Goal: Task Accomplishment & Management: Complete application form

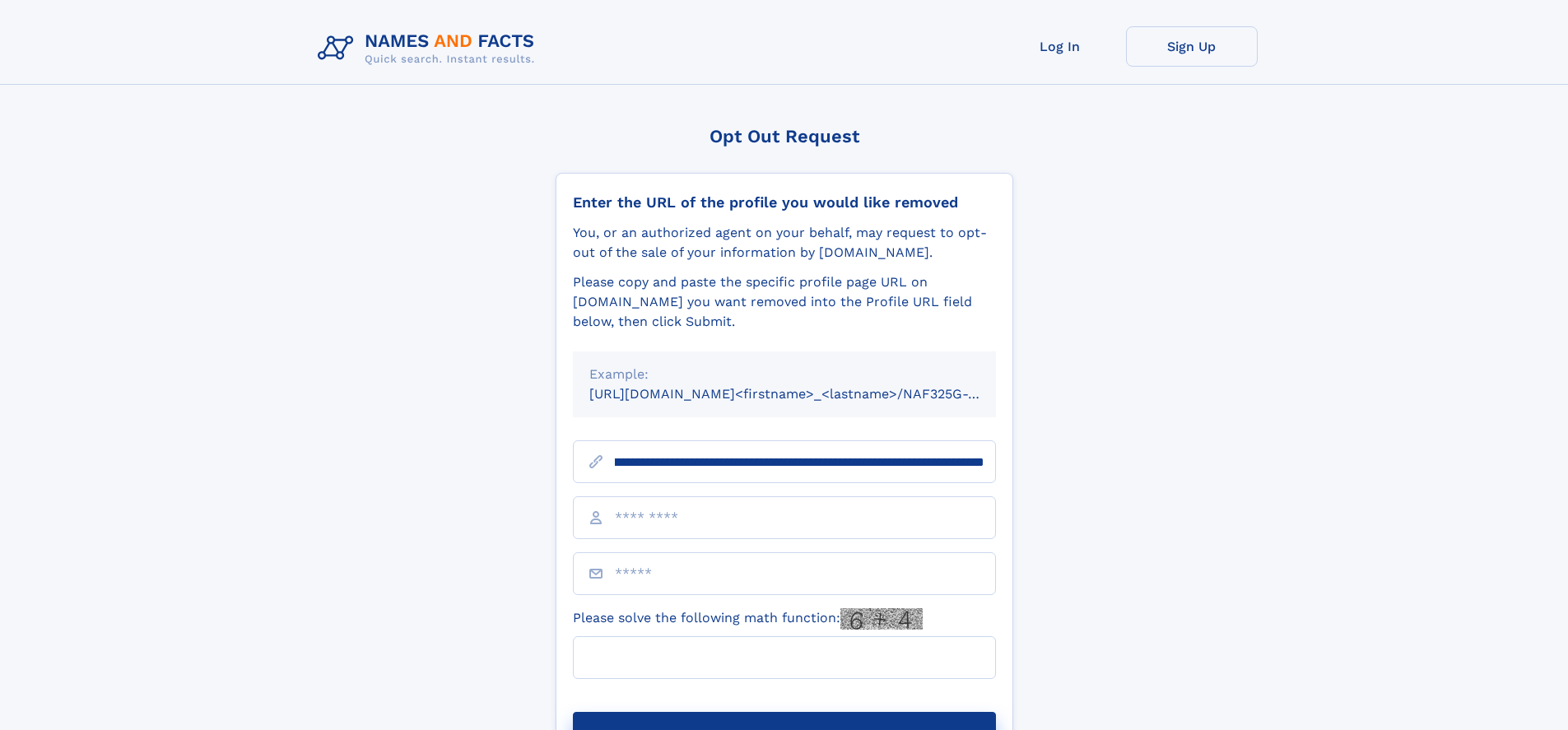
scroll to position [0, 186]
type input "**********"
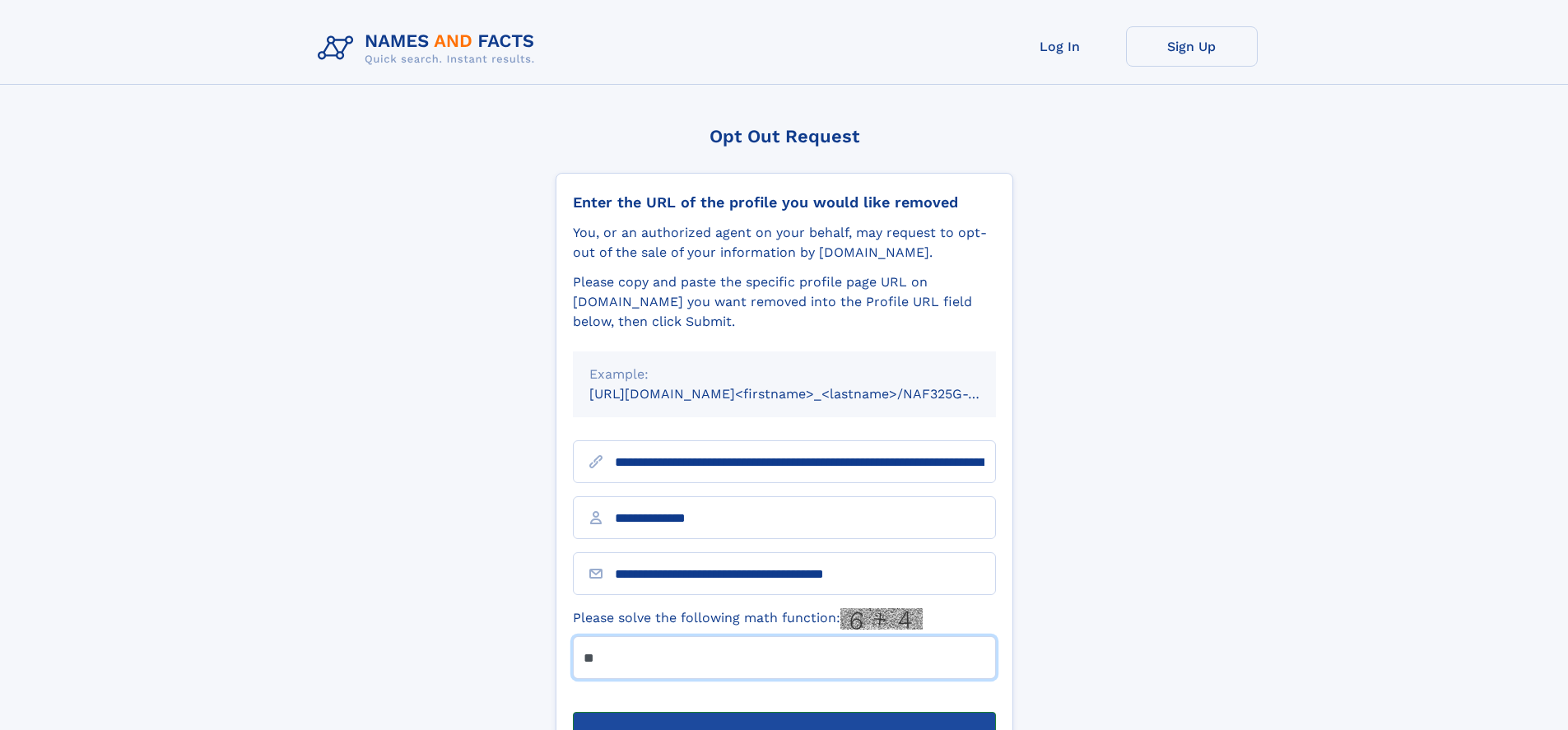
type input "**"
click at [784, 712] on button "Submit Opt Out Request" at bounding box center [785, 738] width 423 height 53
